Goal: Find specific page/section: Find specific page/section

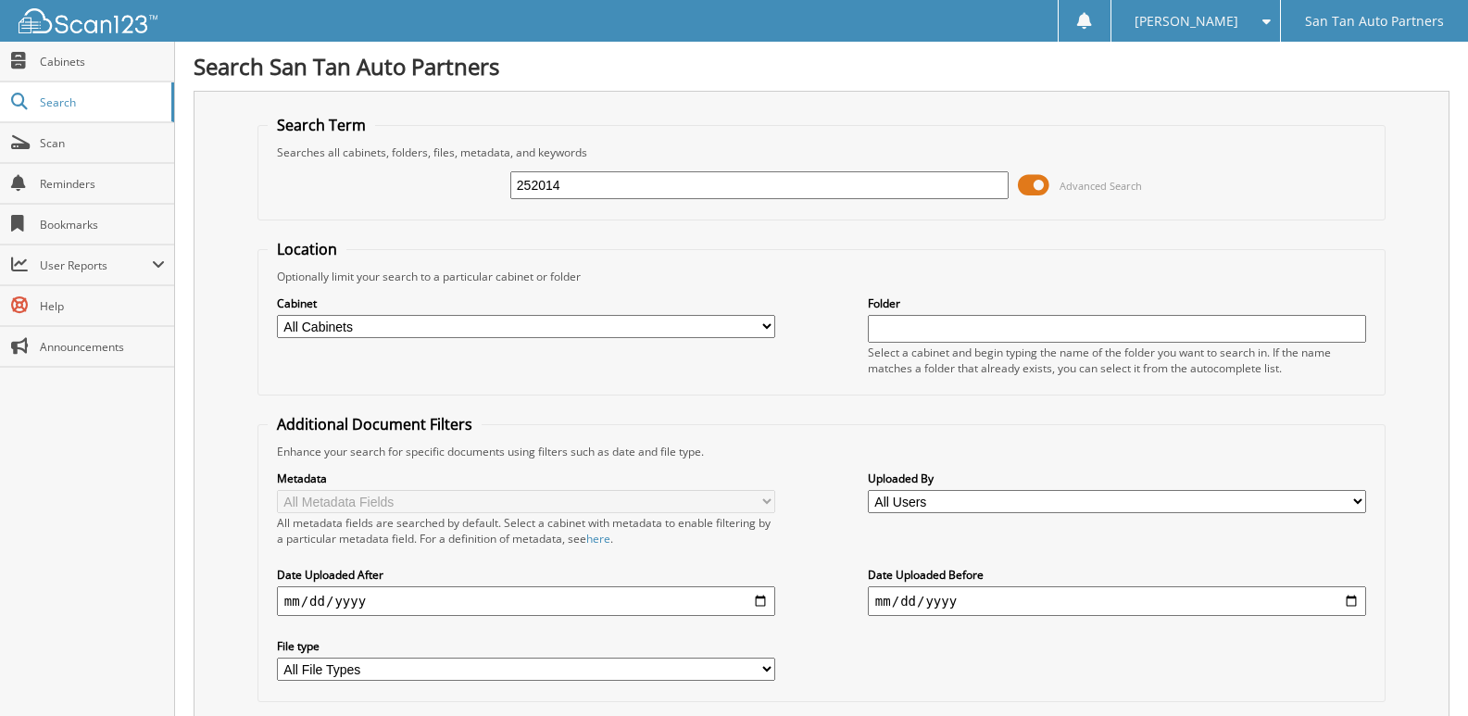
type input "252014"
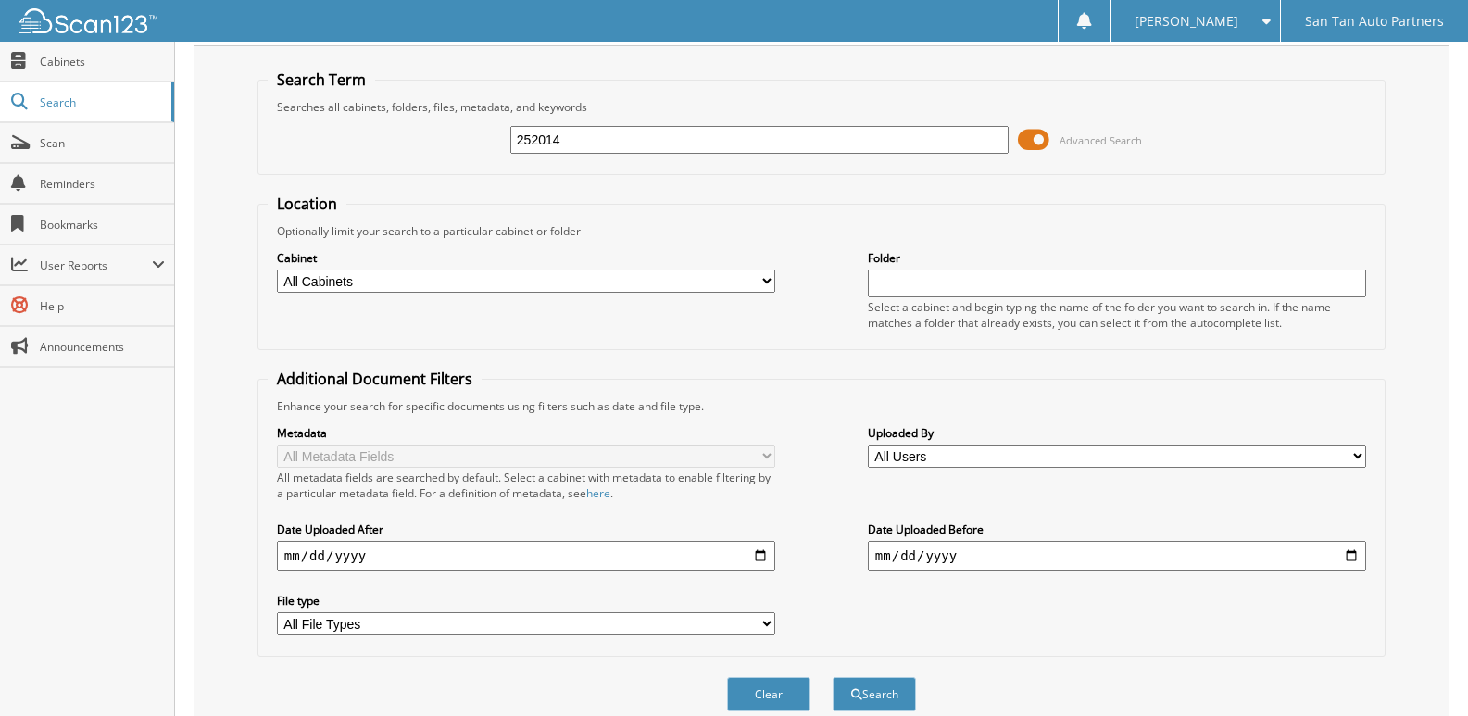
scroll to position [320, 0]
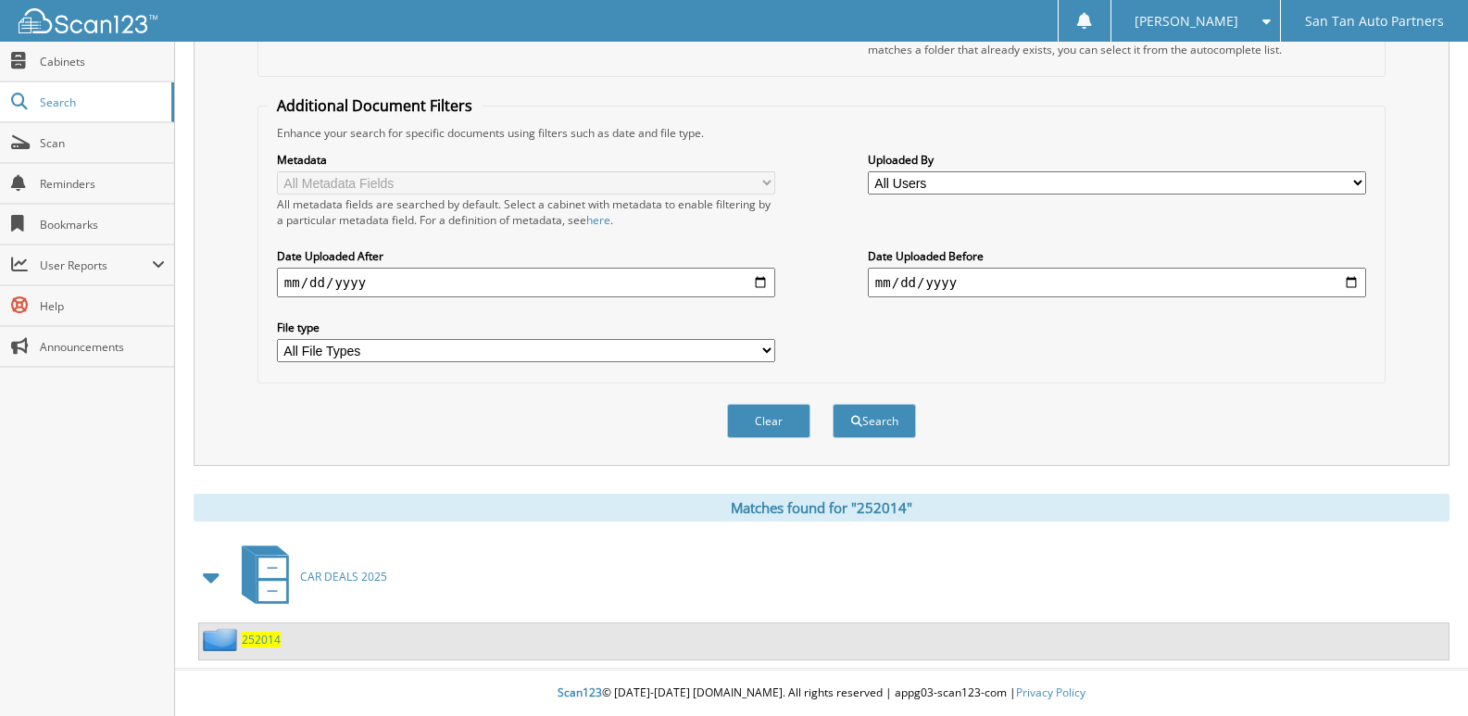
click at [265, 635] on span "252014" at bounding box center [261, 640] width 39 height 16
